Goal: Complete application form: Complete application form

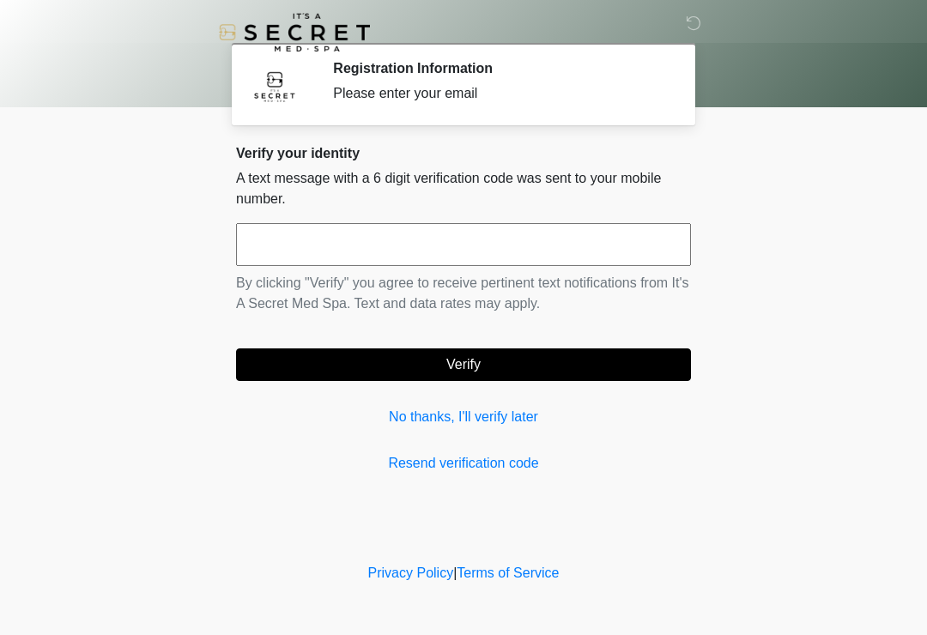
click at [398, 380] on button "Verify" at bounding box center [463, 364] width 455 height 33
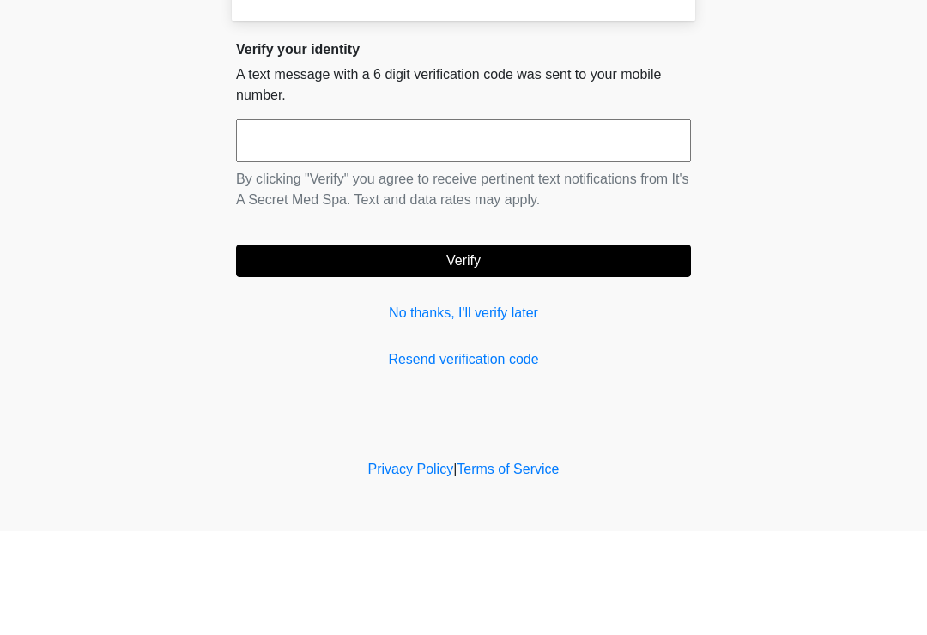
click at [88, 173] on body "‎ ‎ Registration Information Please enter your email Please connect to Wi-Fi no…" at bounding box center [463, 317] width 927 height 635
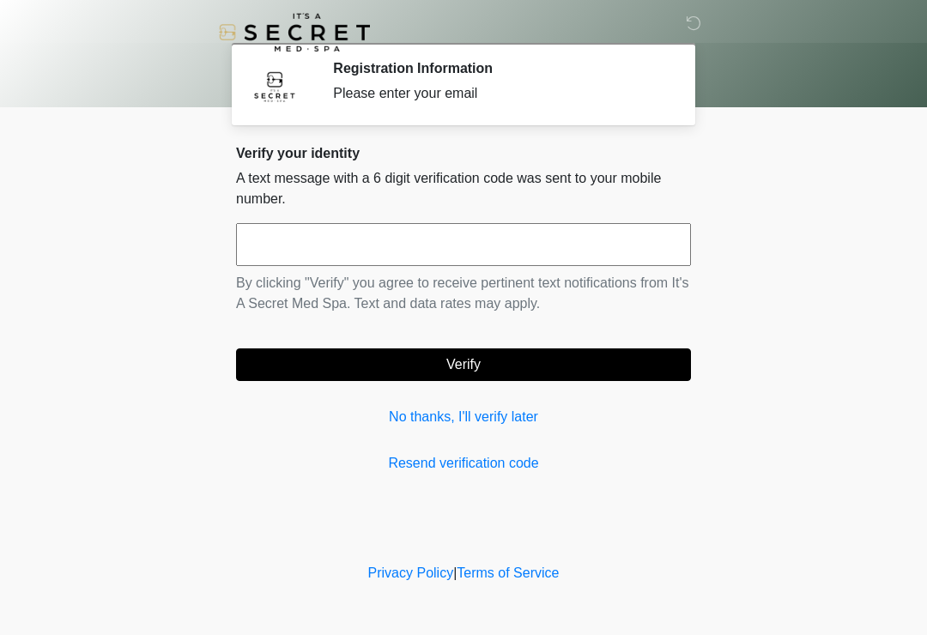
click at [450, 411] on link "No thanks, I'll verify later" at bounding box center [463, 417] width 455 height 21
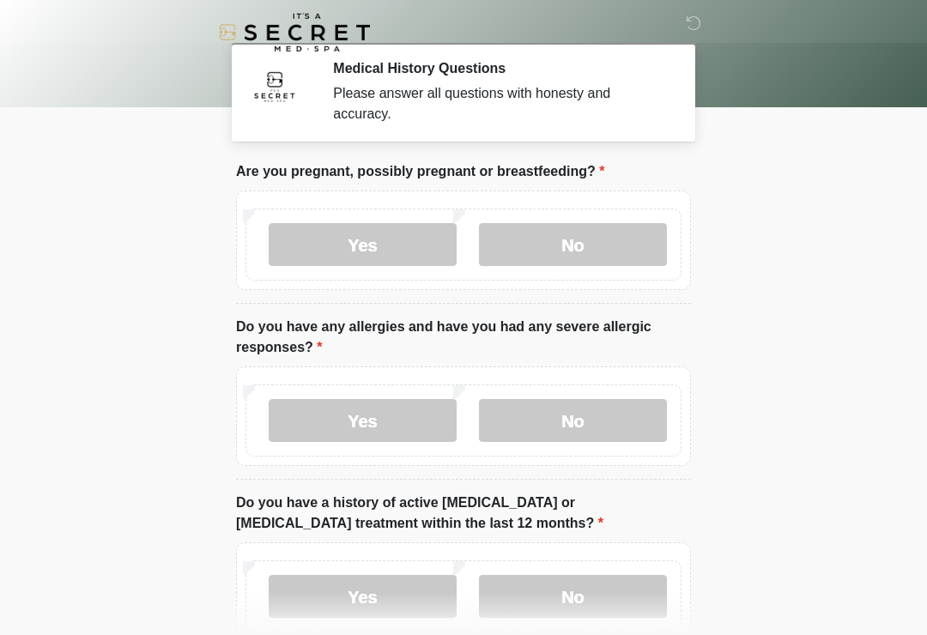
click at [603, 231] on label "No" at bounding box center [573, 244] width 188 height 43
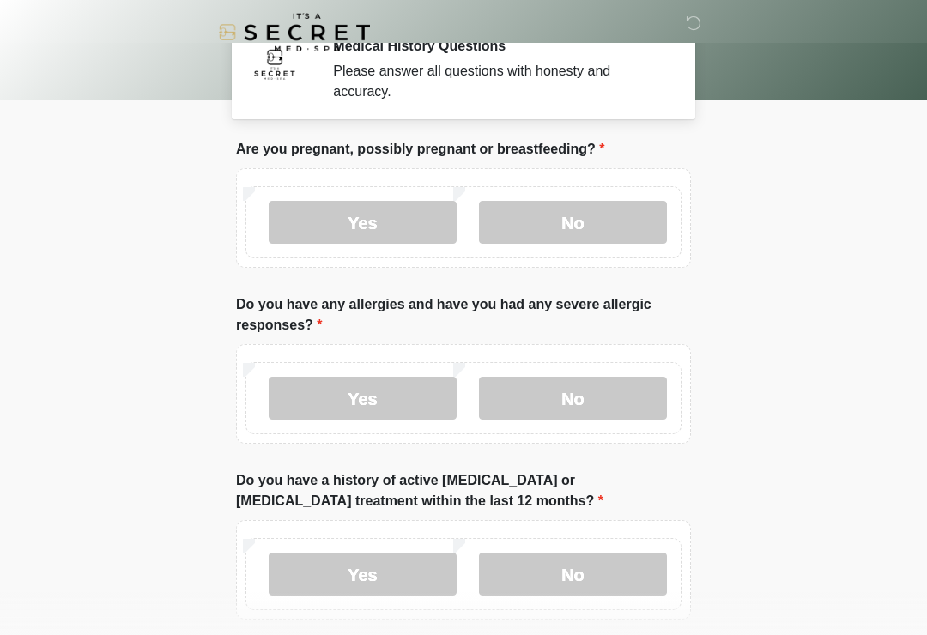
scroll to position [52, 0]
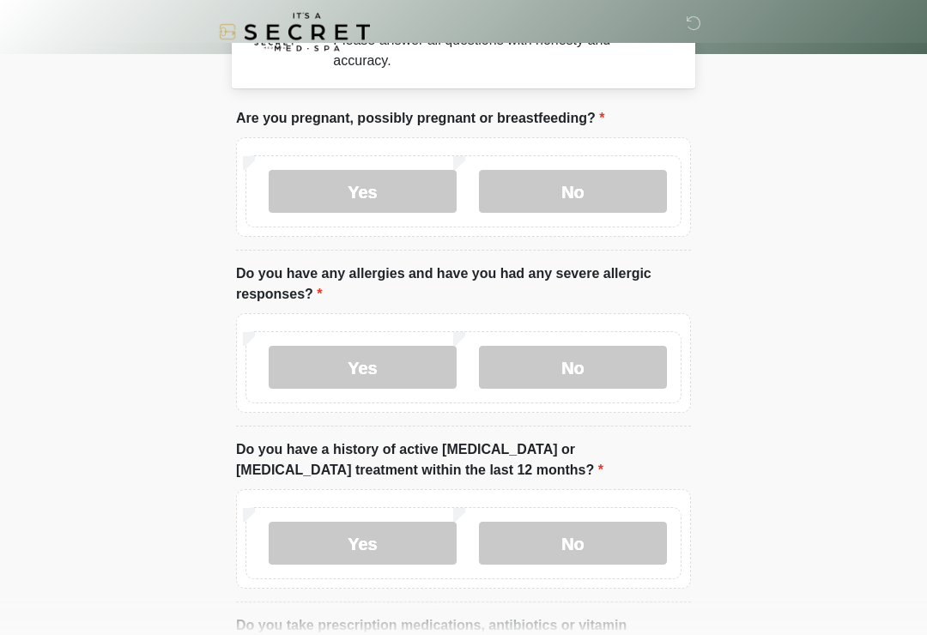
click at [613, 365] on label "No" at bounding box center [573, 368] width 188 height 43
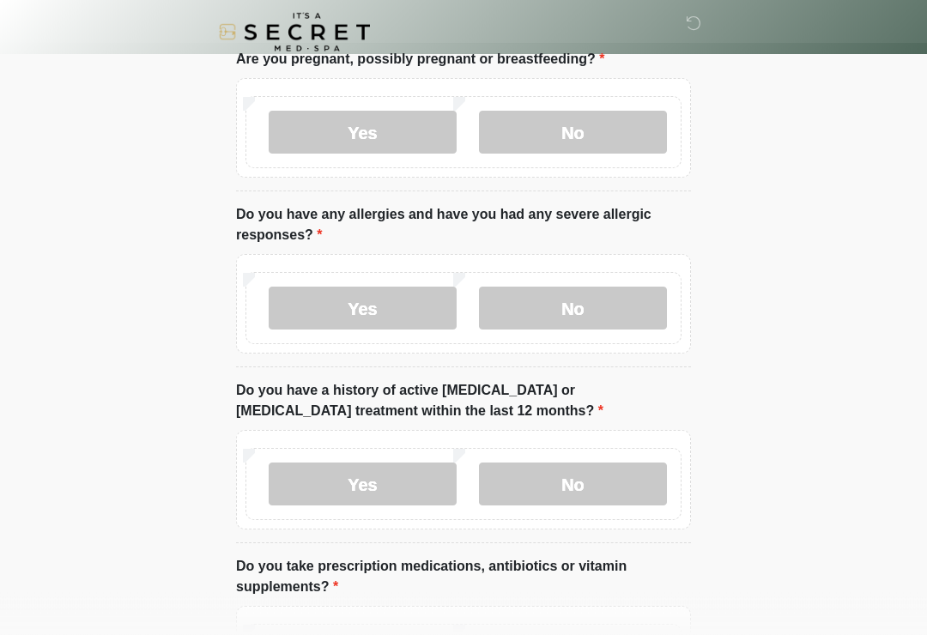
scroll to position [179, 0]
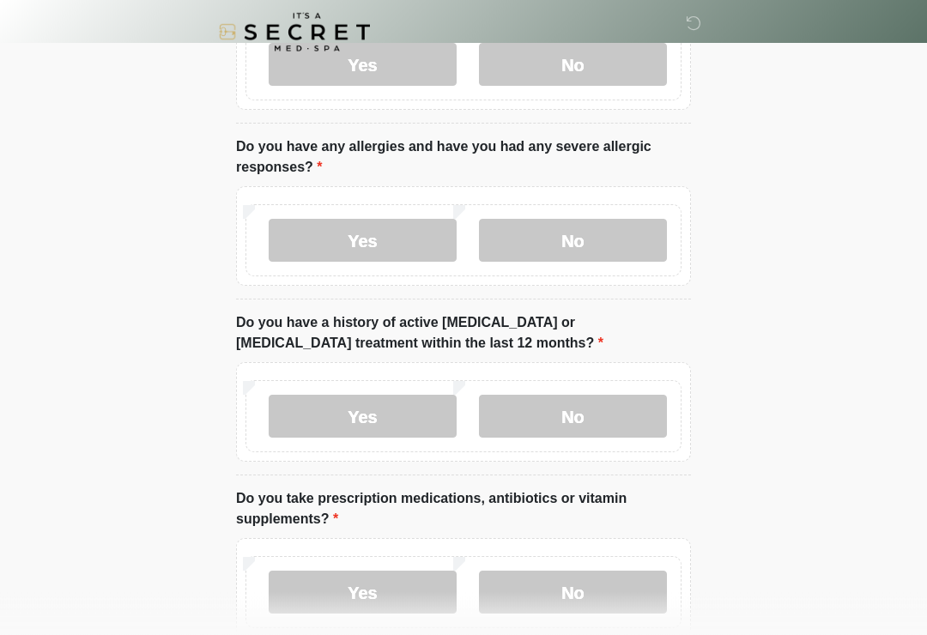
click at [618, 419] on label "No" at bounding box center [573, 417] width 188 height 43
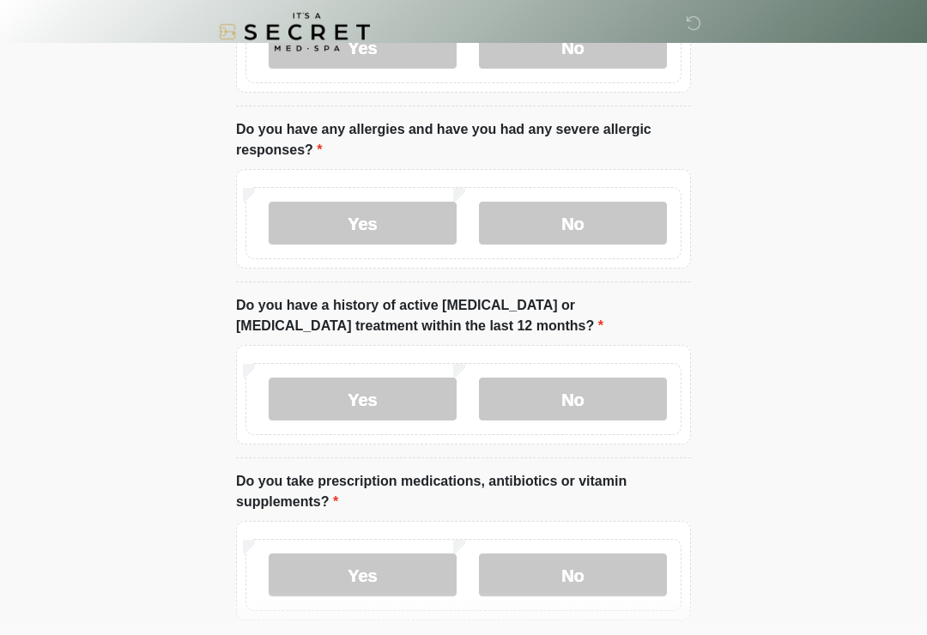
scroll to position [342, 0]
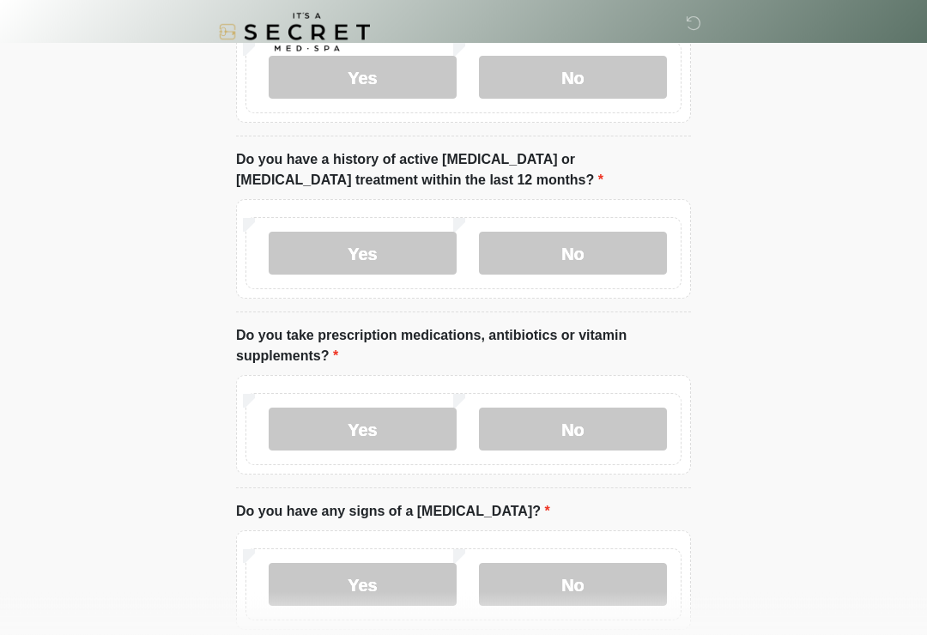
click at [611, 438] on label "No" at bounding box center [573, 429] width 188 height 43
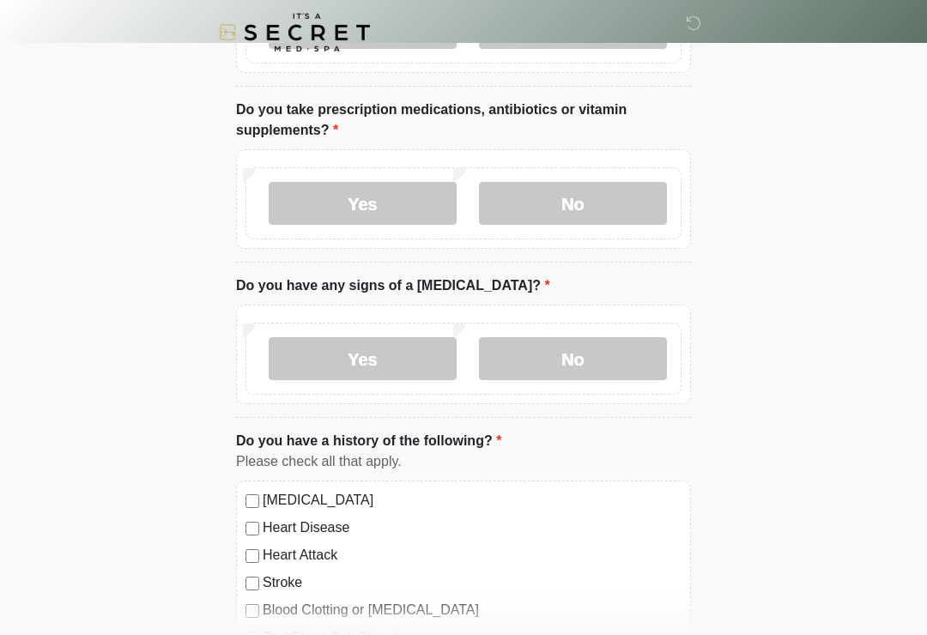
scroll to position [571, 0]
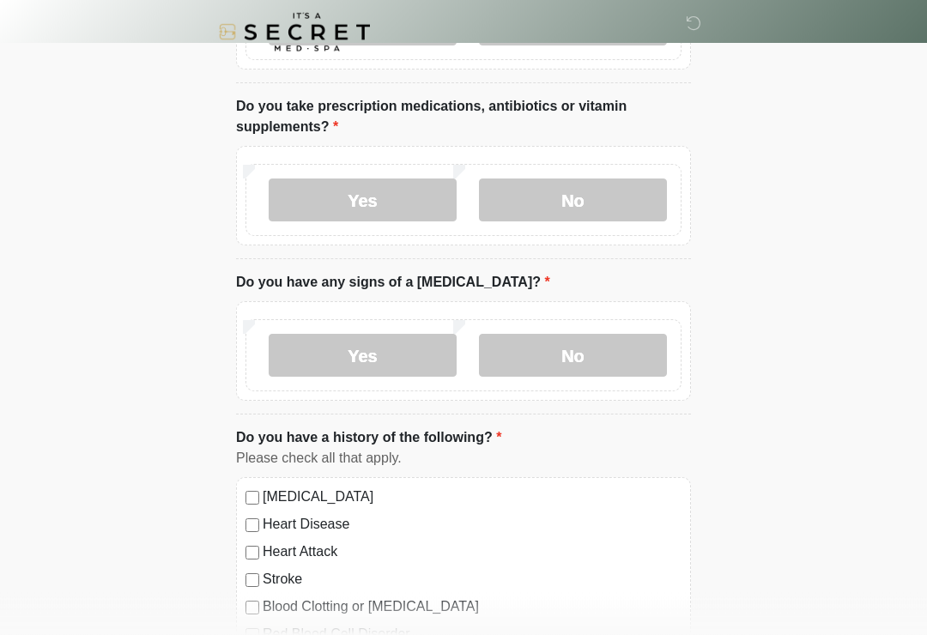
click at [605, 367] on label "No" at bounding box center [573, 356] width 188 height 43
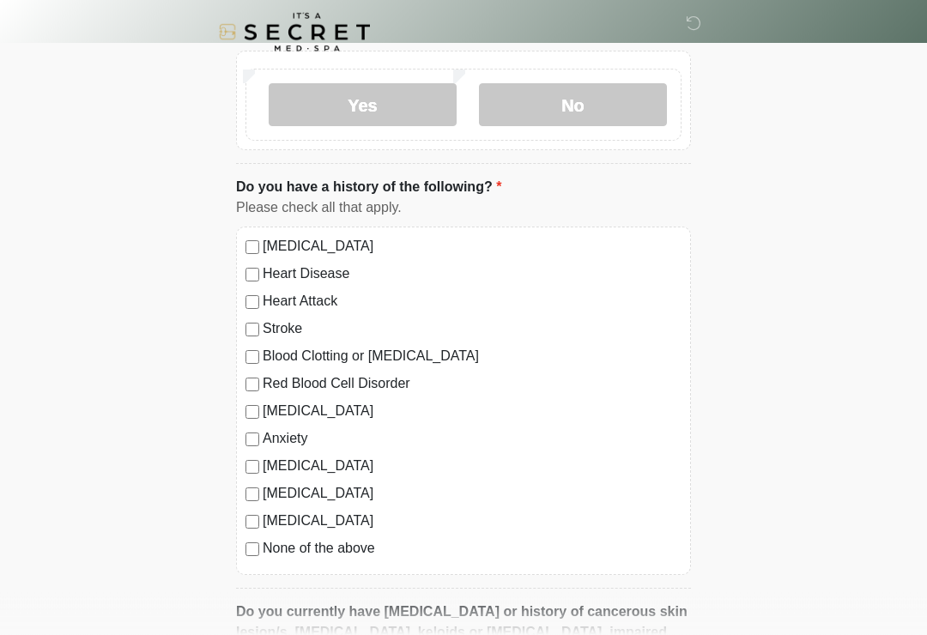
scroll to position [826, 0]
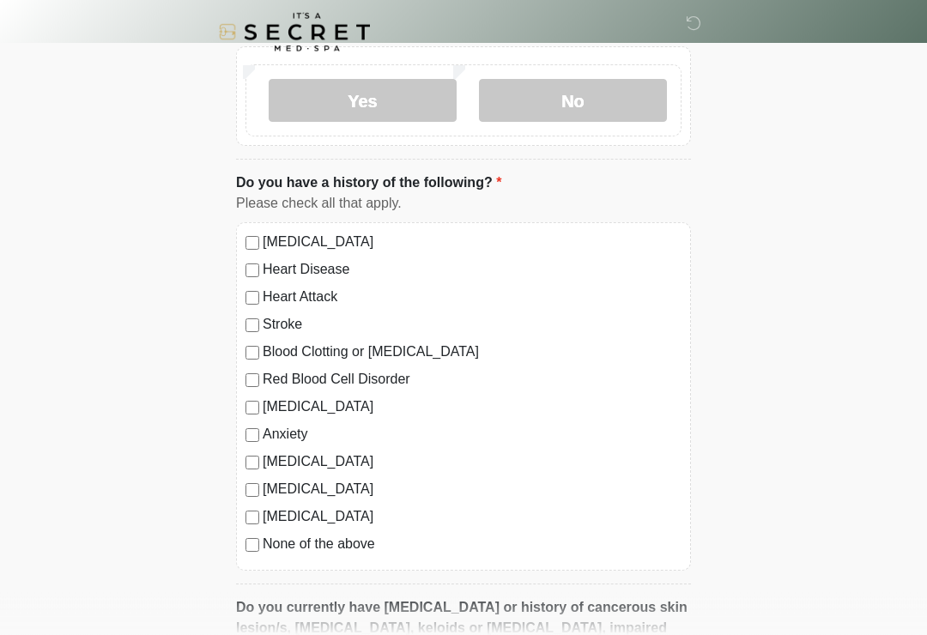
click at [251, 555] on div "[MEDICAL_DATA] Heart Disease Heart Attack Stroke Blood Clotting or [MEDICAL_DAT…" at bounding box center [463, 397] width 455 height 348
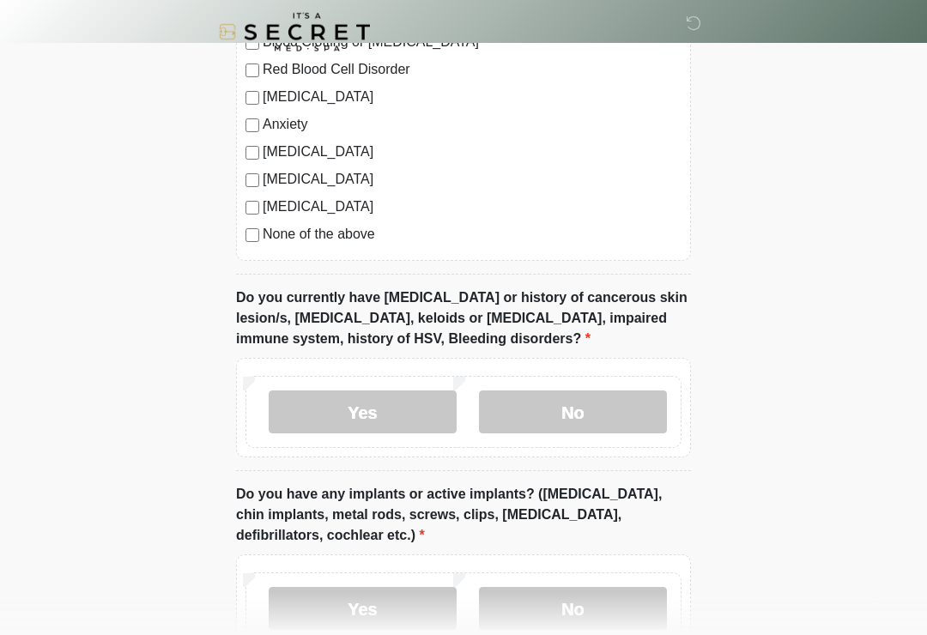
scroll to position [1140, 0]
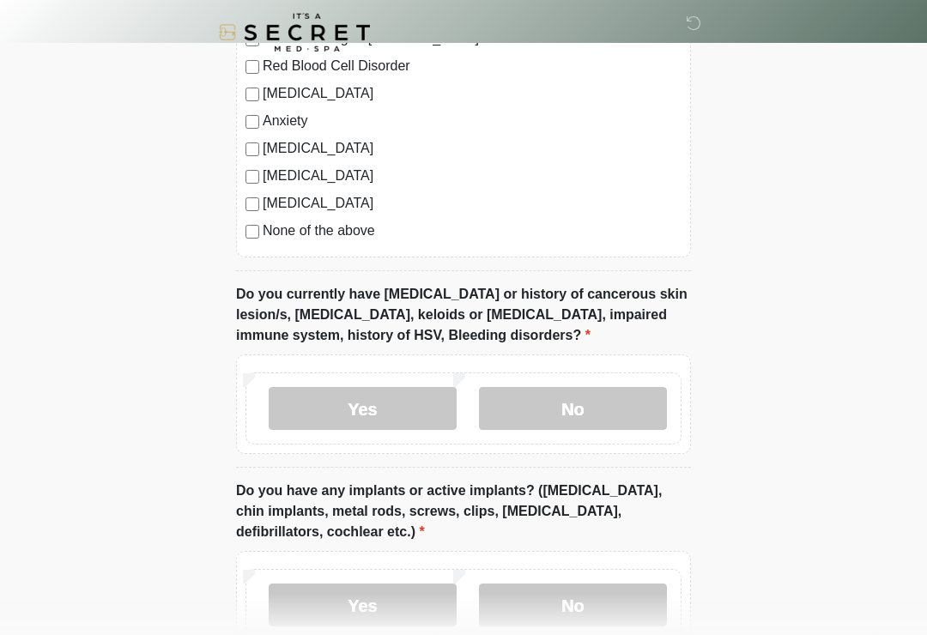
click at [601, 407] on label "No" at bounding box center [573, 408] width 188 height 43
click at [558, 623] on label "No" at bounding box center [573, 604] width 188 height 43
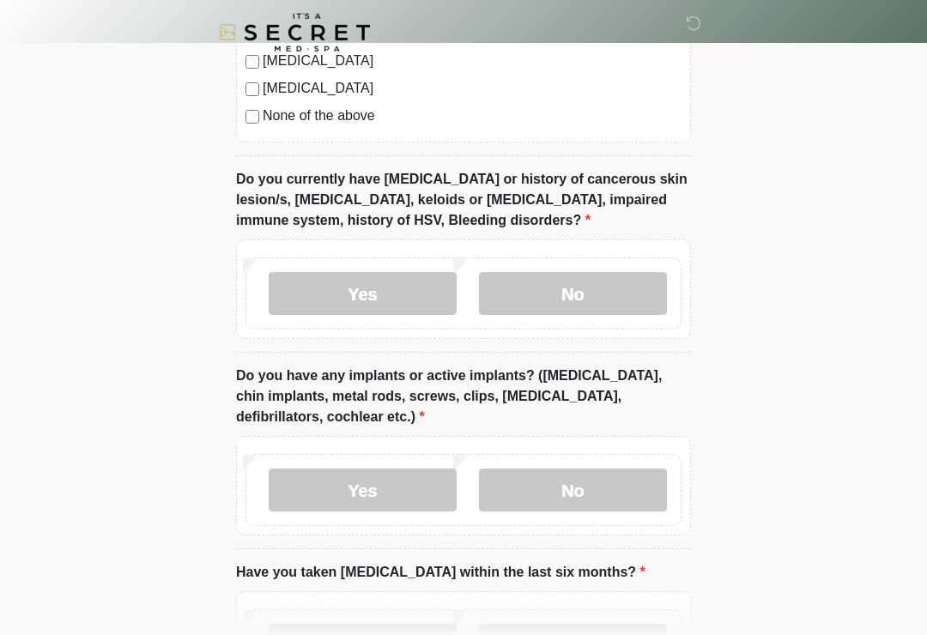
scroll to position [1434, 0]
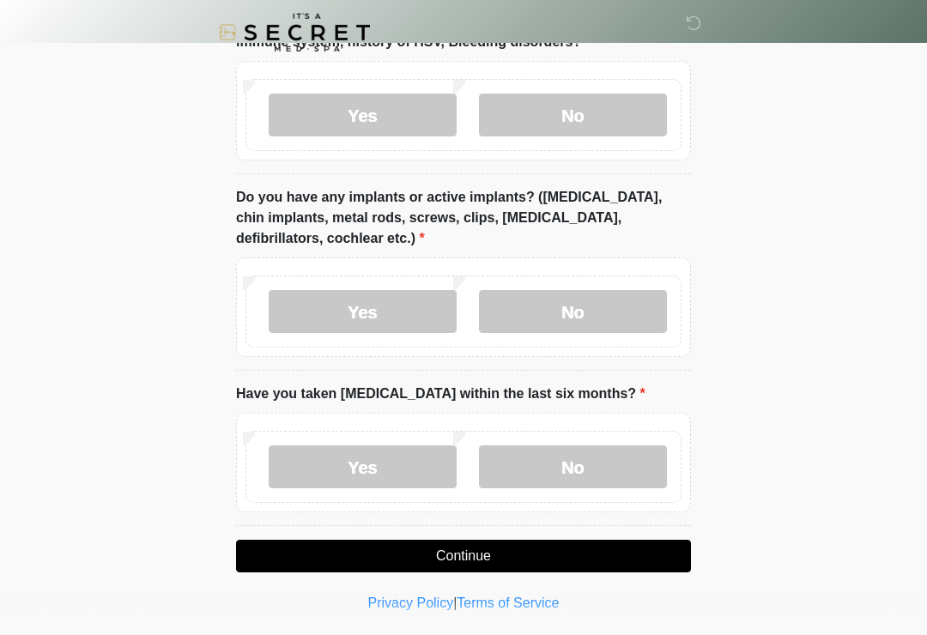
click at [581, 453] on label "No" at bounding box center [573, 466] width 188 height 43
click at [522, 559] on button "Continue" at bounding box center [463, 556] width 455 height 33
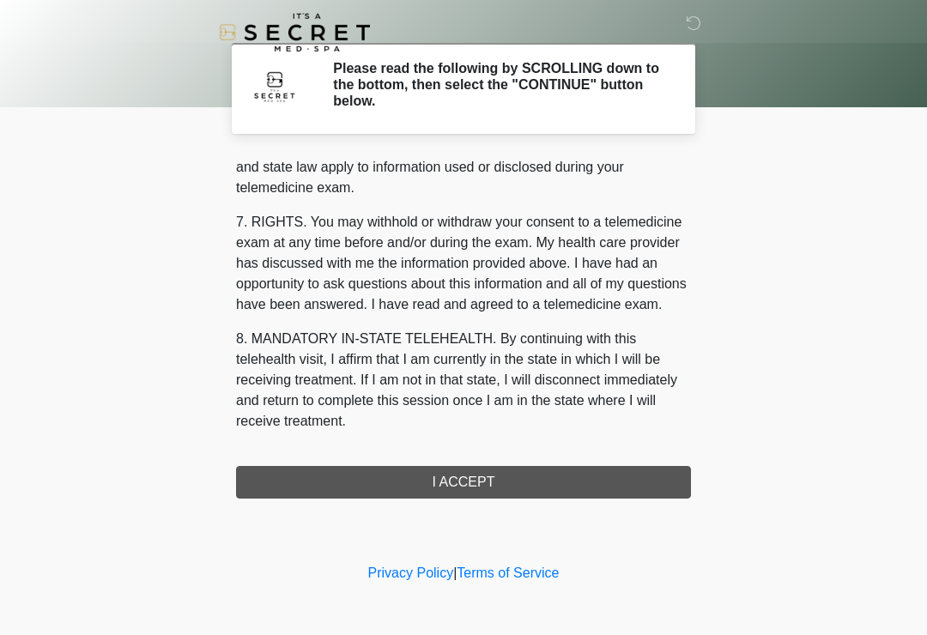
scroll to position [704, 0]
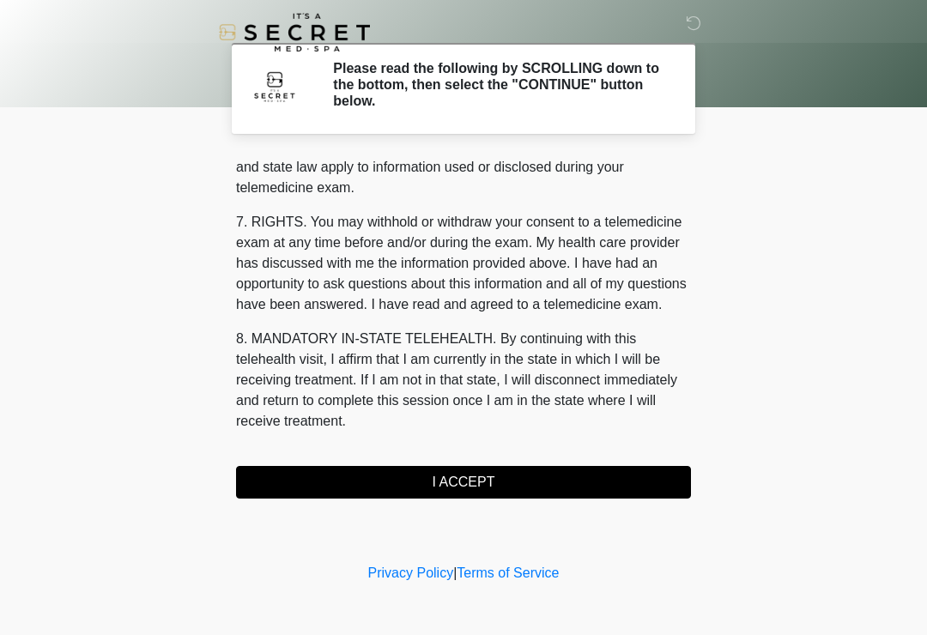
click at [531, 466] on button "I ACCEPT" at bounding box center [463, 482] width 455 height 33
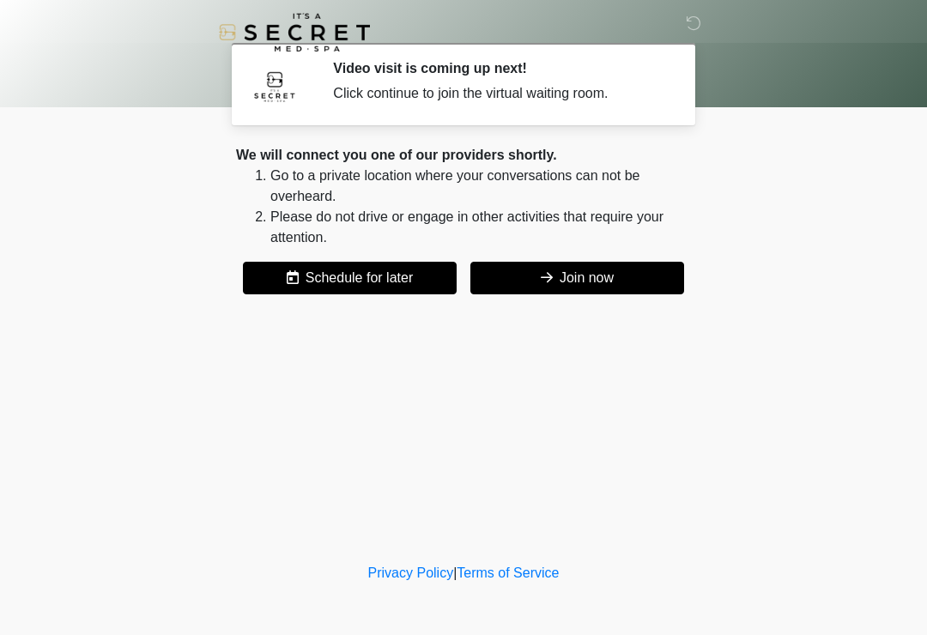
click at [579, 281] on button "Join now" at bounding box center [577, 278] width 214 height 33
